Goal: Transaction & Acquisition: Purchase product/service

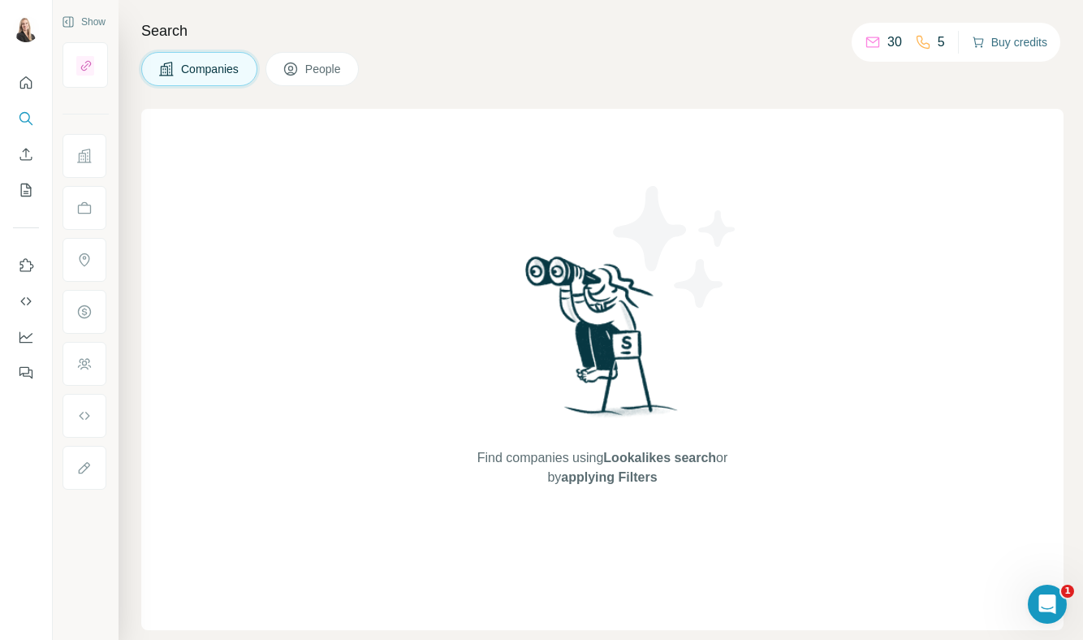
click at [1010, 41] on button "Buy credits" at bounding box center [1010, 42] width 76 height 23
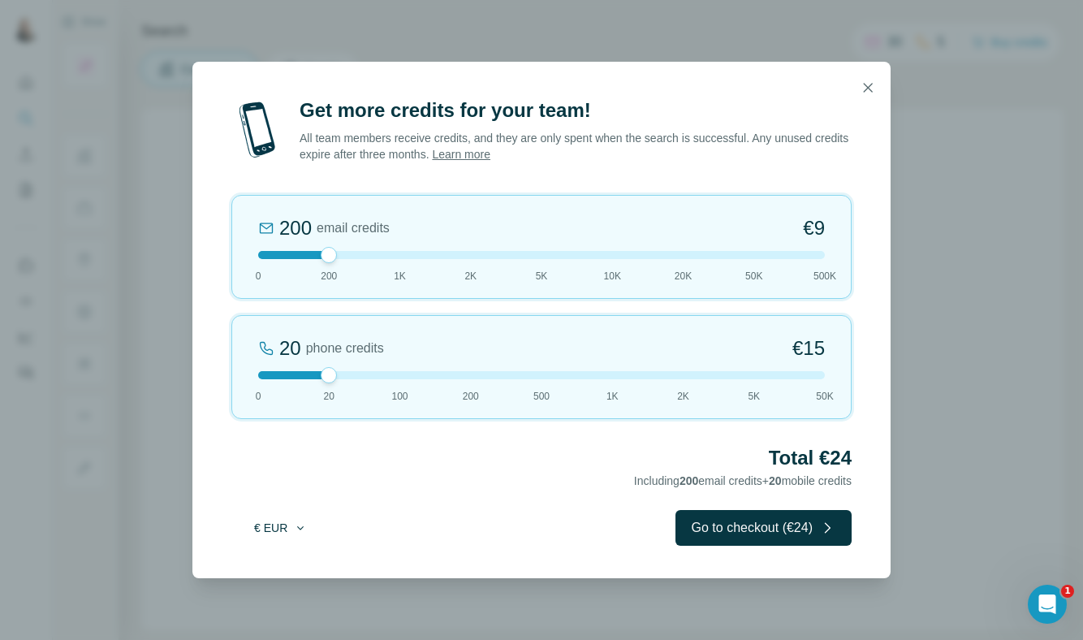
click at [278, 533] on button "€ EUR" at bounding box center [281, 527] width 76 height 29
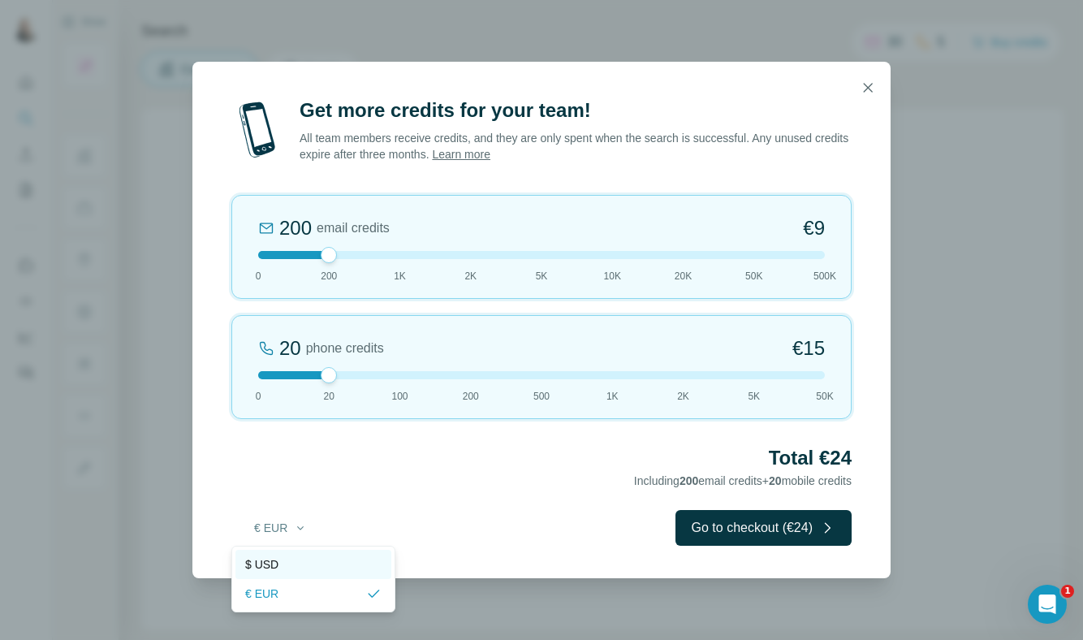
click at [287, 565] on div "$ USD" at bounding box center [313, 564] width 136 height 16
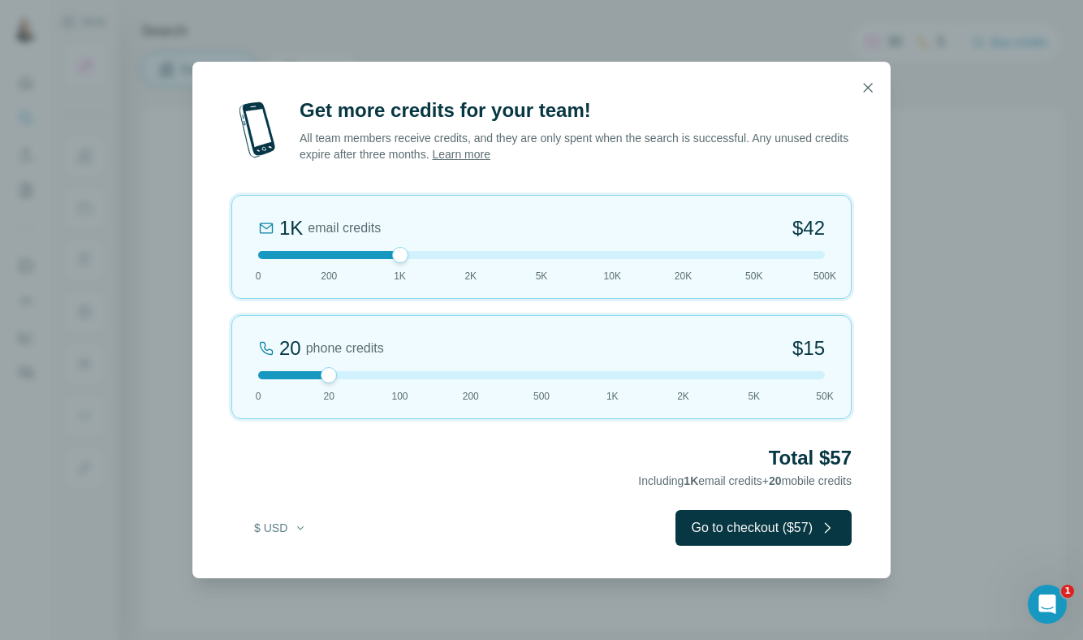
drag, startPoint x: 331, startPoint y: 257, endPoint x: 384, endPoint y: 257, distance: 53.6
click at [384, 257] on div at bounding box center [541, 255] width 567 height 8
click at [753, 529] on button "Go to checkout ($57)" at bounding box center [764, 528] width 176 height 36
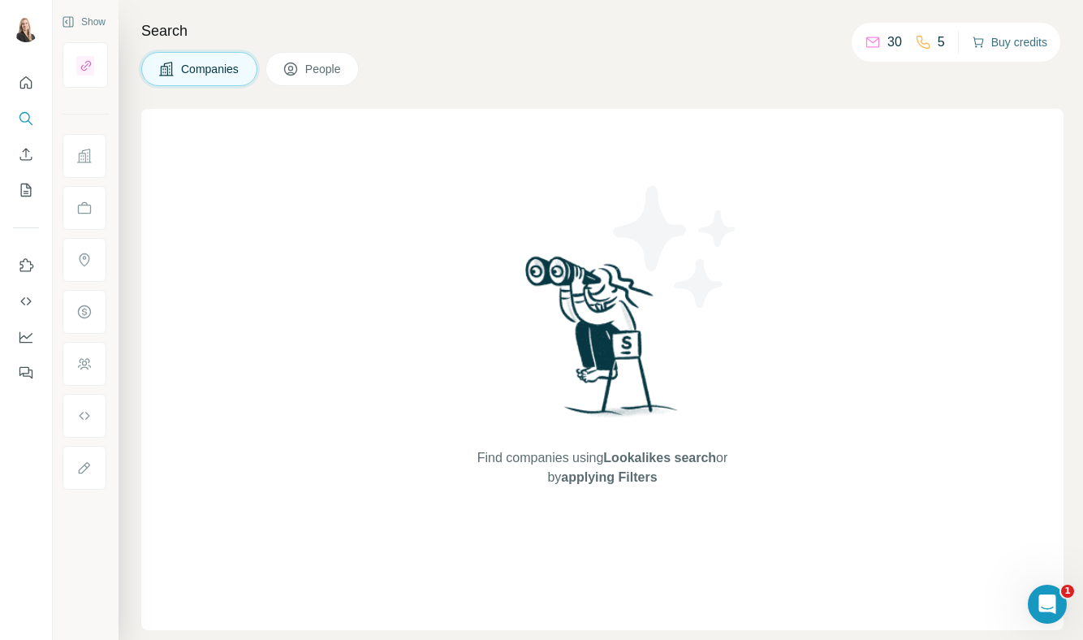
click at [1013, 37] on button "Buy credits" at bounding box center [1010, 42] width 76 height 23
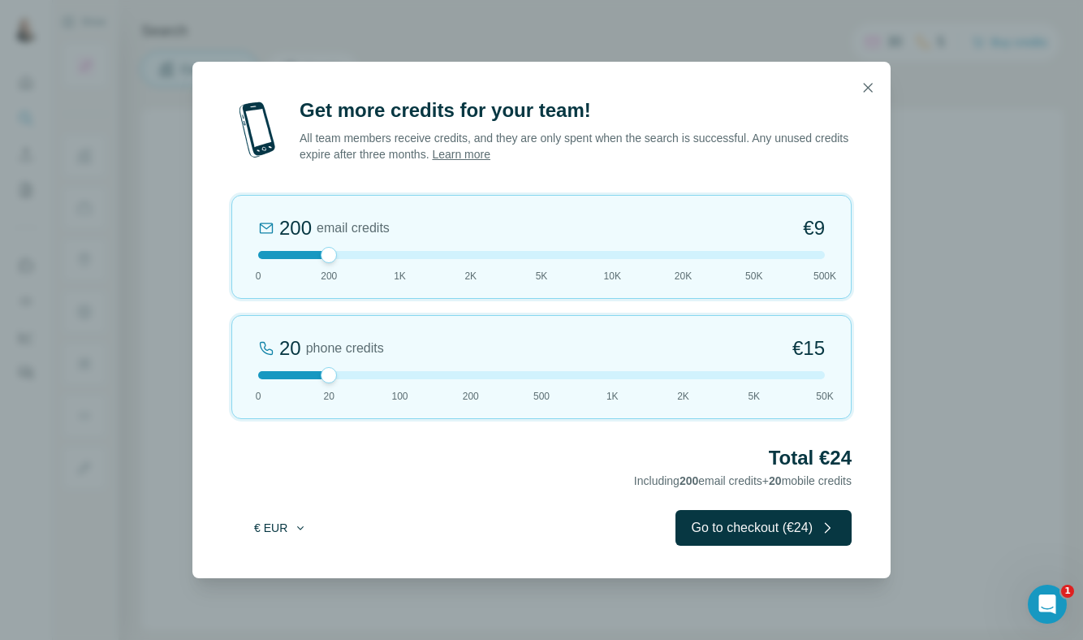
click at [287, 525] on button "€ EUR" at bounding box center [281, 527] width 76 height 29
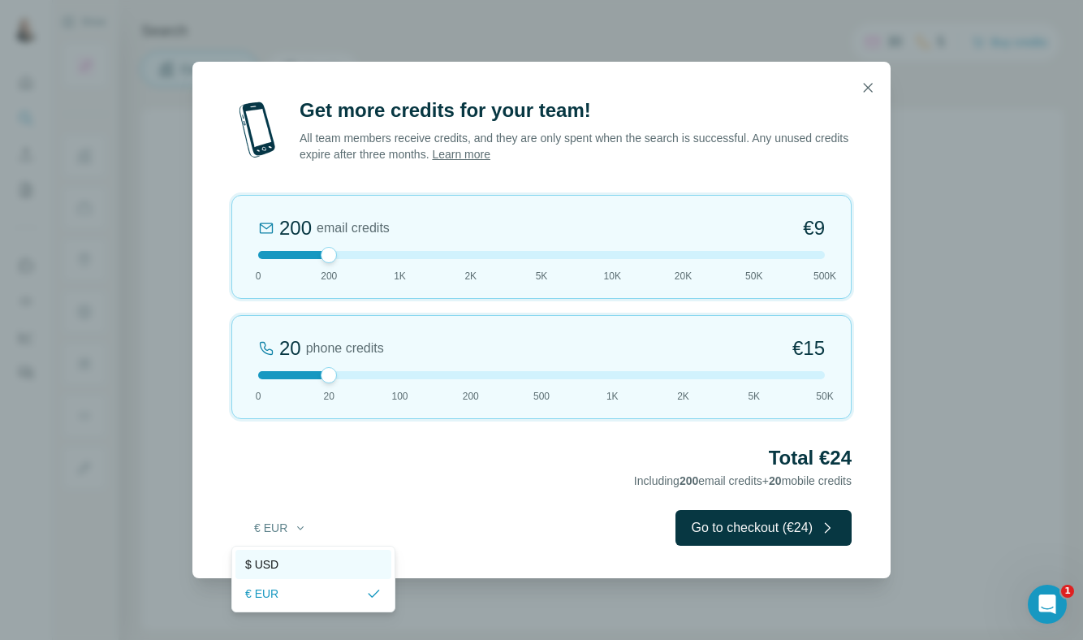
click at [283, 560] on div "$ USD" at bounding box center [313, 564] width 136 height 16
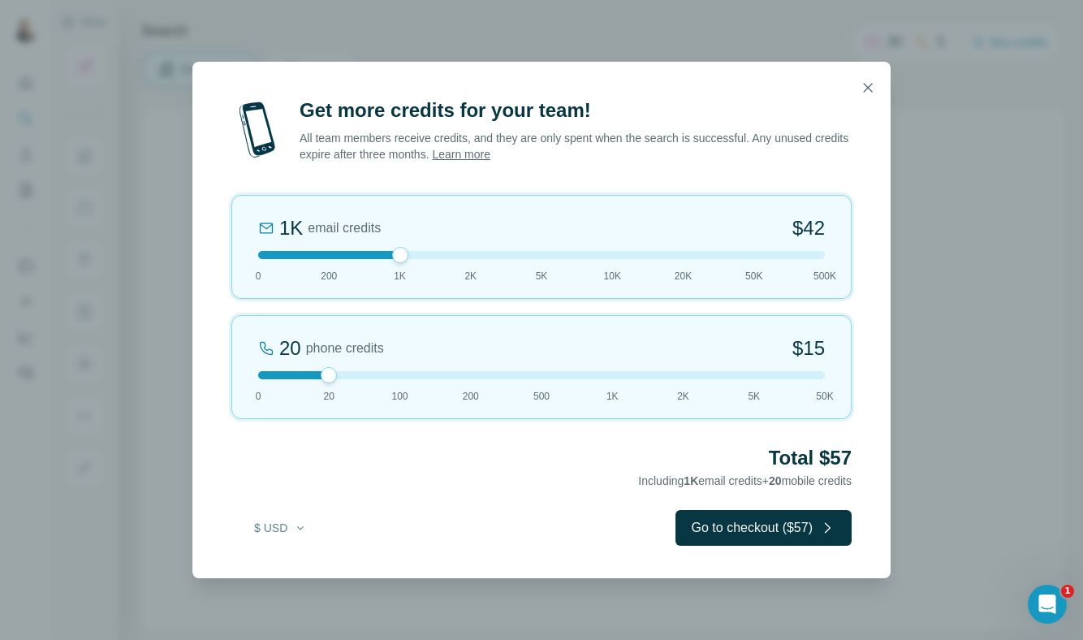
drag, startPoint x: 328, startPoint y: 254, endPoint x: 418, endPoint y: 254, distance: 90.1
click at [418, 254] on div at bounding box center [541, 255] width 567 height 8
drag, startPoint x: 395, startPoint y: 256, endPoint x: 468, endPoint y: 257, distance: 72.3
click at [468, 257] on div at bounding box center [471, 255] width 16 height 16
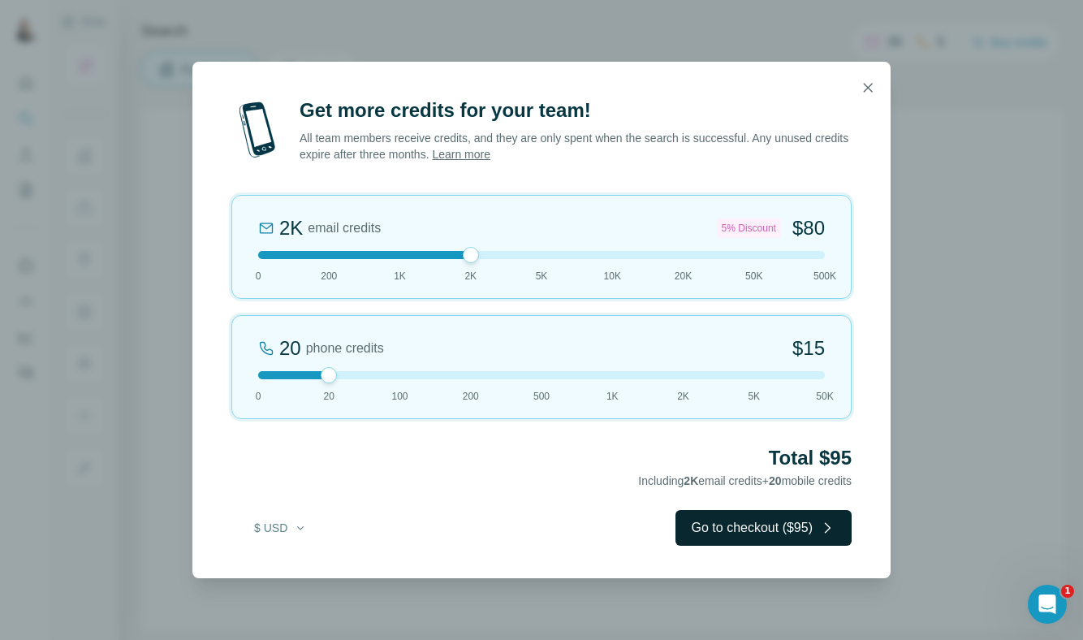
click at [728, 529] on button "Go to checkout ($95)" at bounding box center [764, 528] width 176 height 36
